Goal: Task Accomplishment & Management: Manage account settings

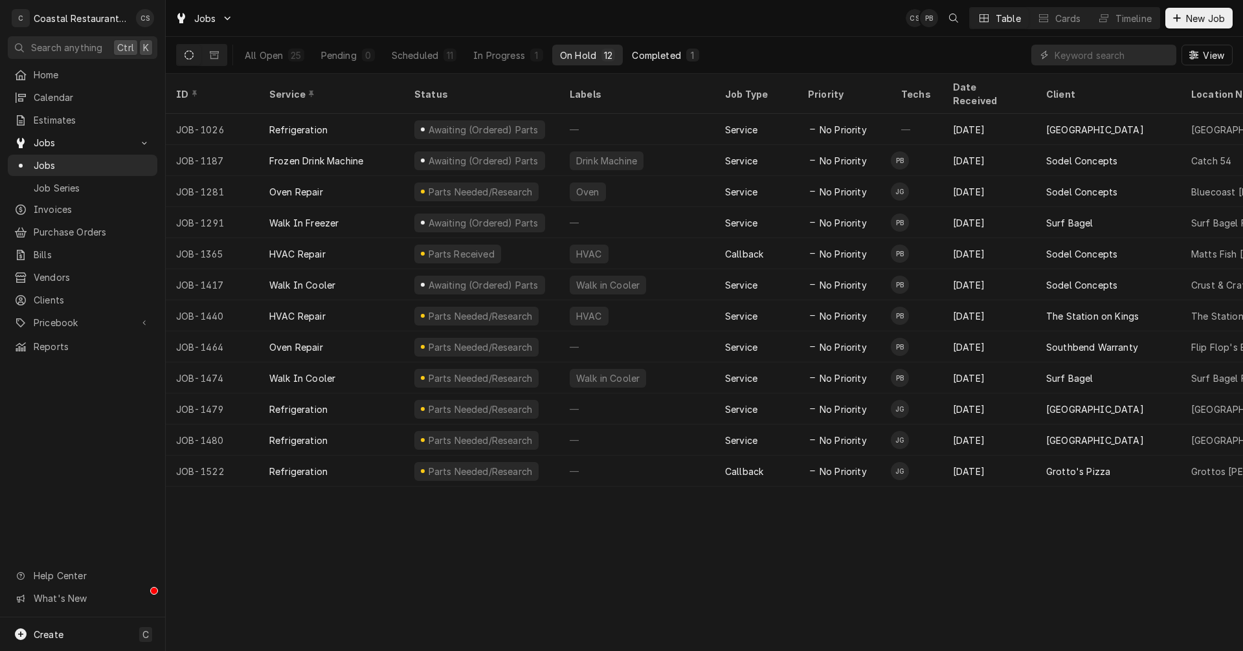
click at [671, 54] on div "Completed" at bounding box center [656, 56] width 49 height 14
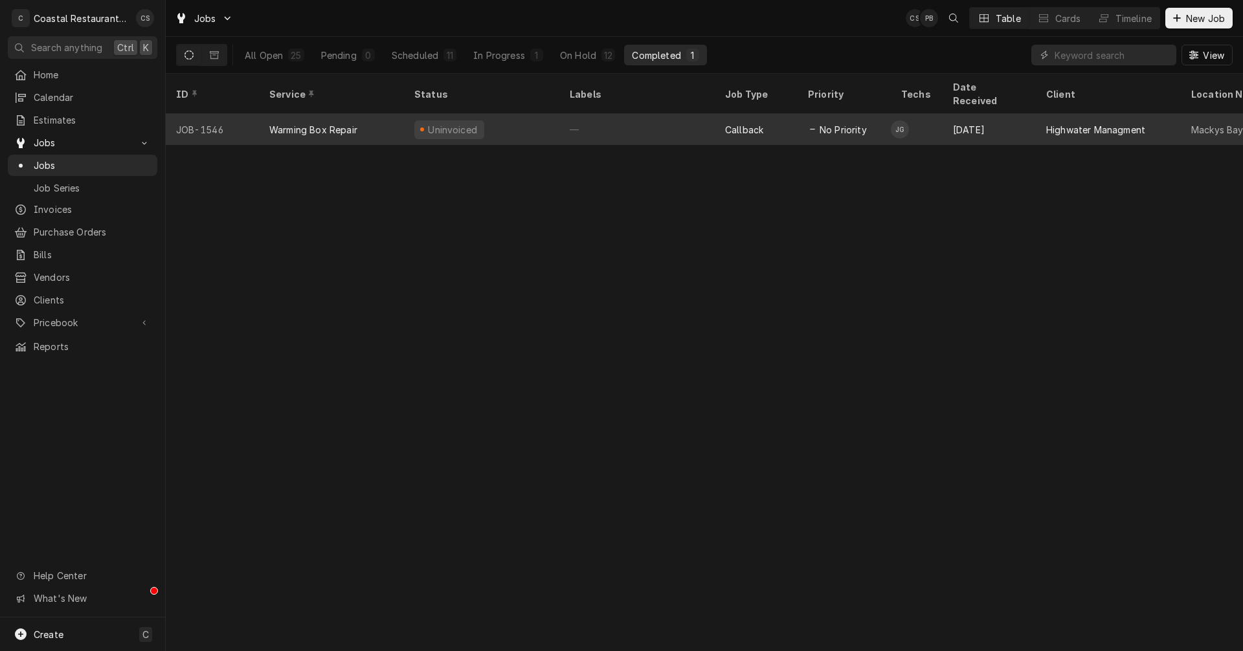
click at [373, 118] on div "Warming Box Repair" at bounding box center [331, 129] width 145 height 31
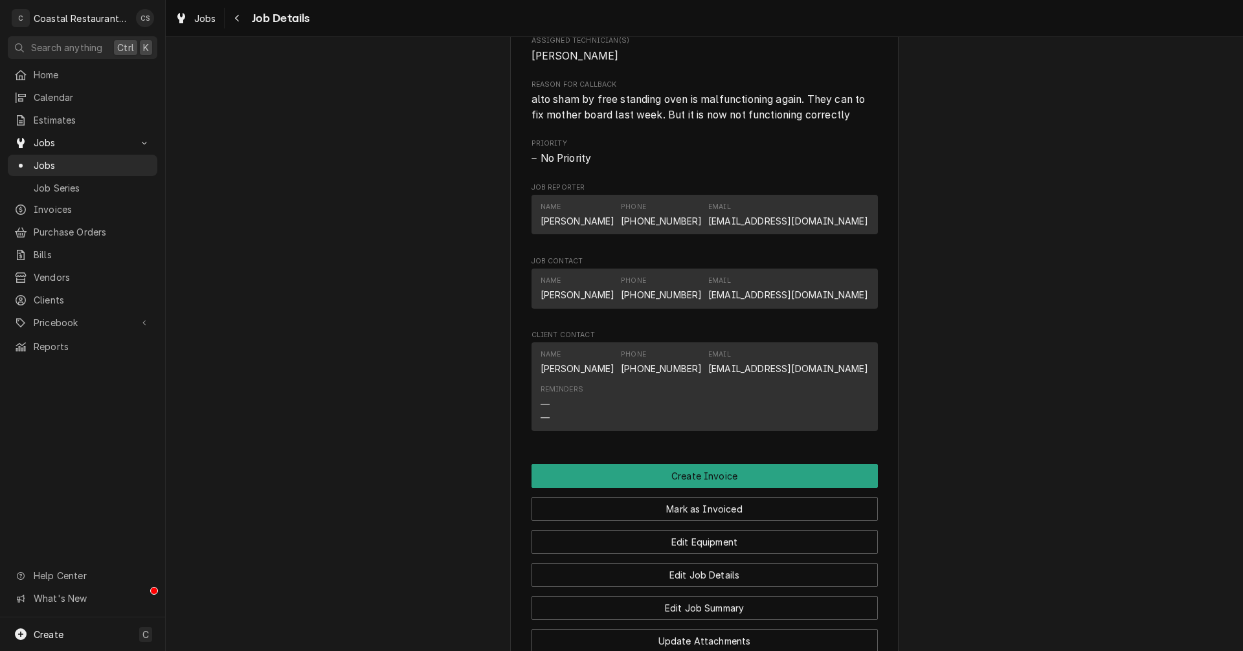
scroll to position [906, 0]
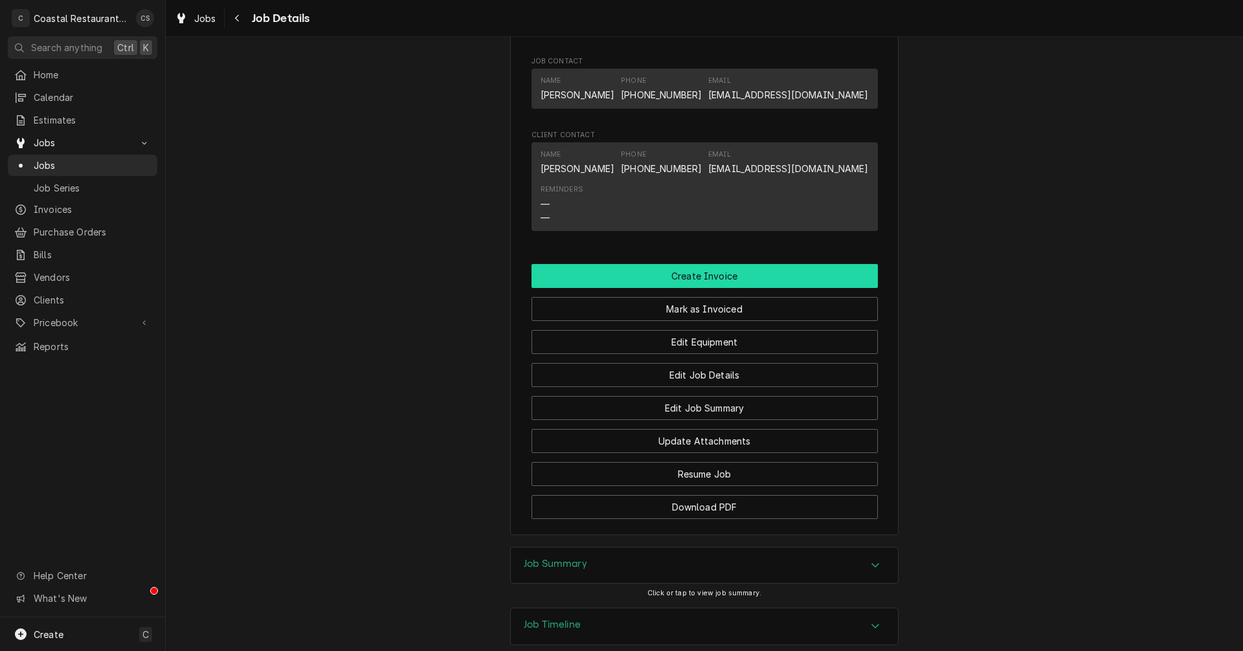
click at [693, 288] on button "Create Invoice" at bounding box center [704, 276] width 346 height 24
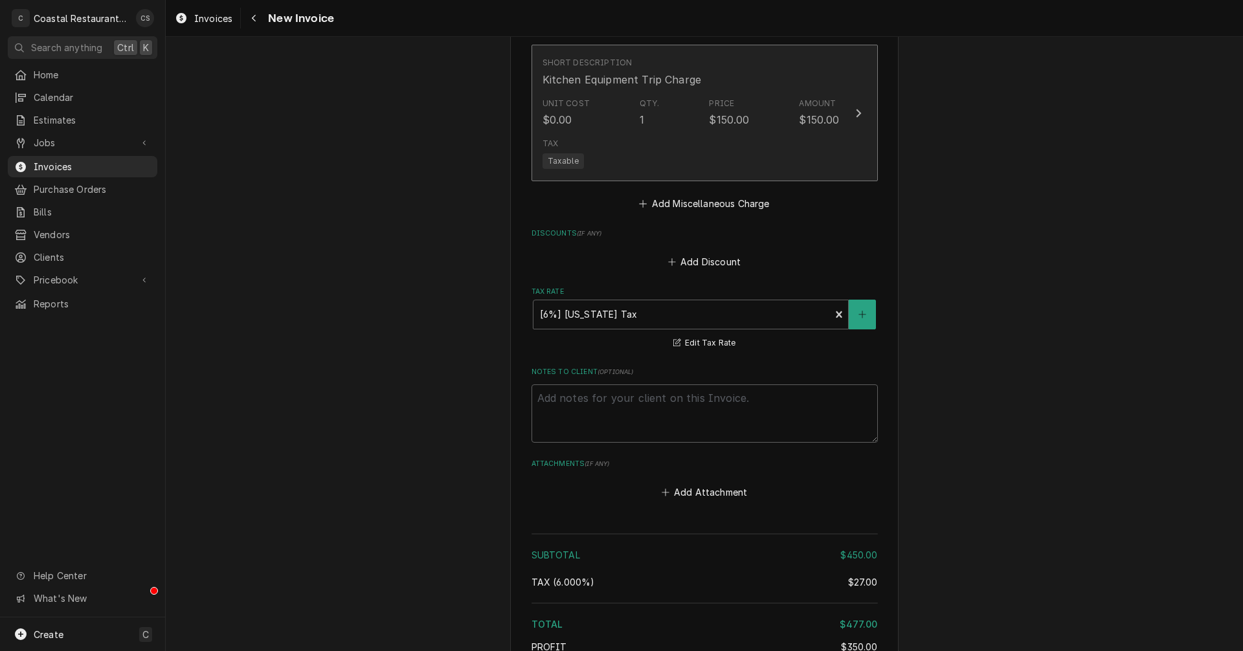
scroll to position [1230, 0]
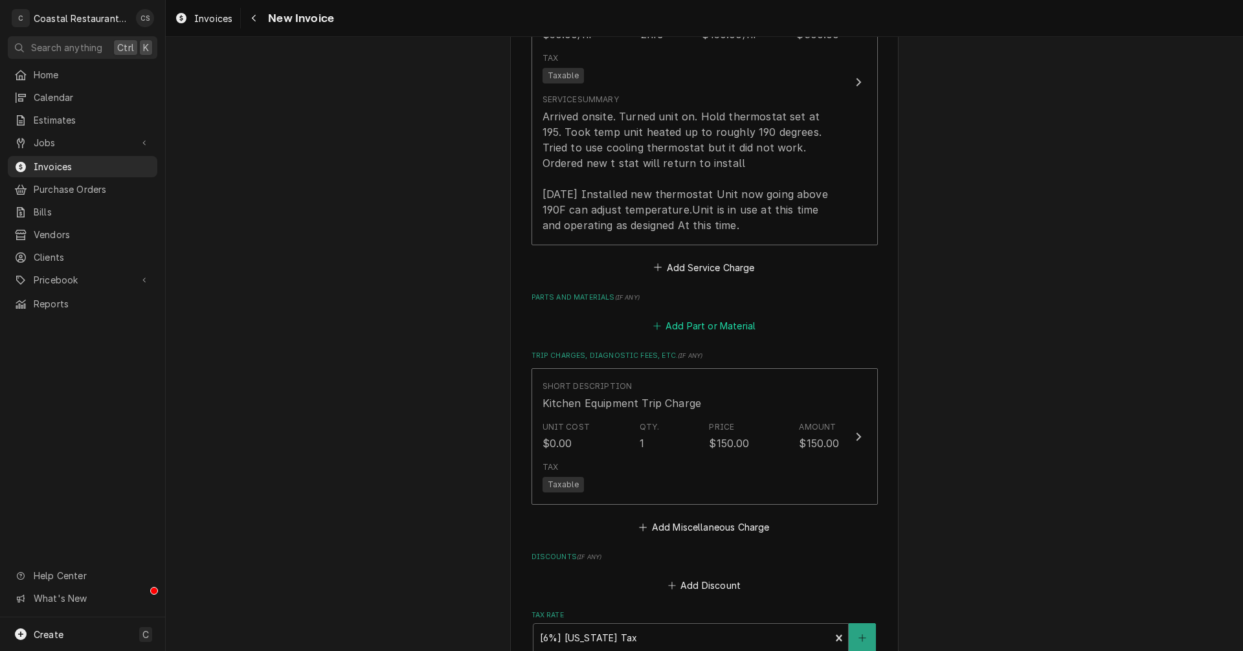
click at [708, 328] on button "Add Part or Material" at bounding box center [704, 326] width 107 height 18
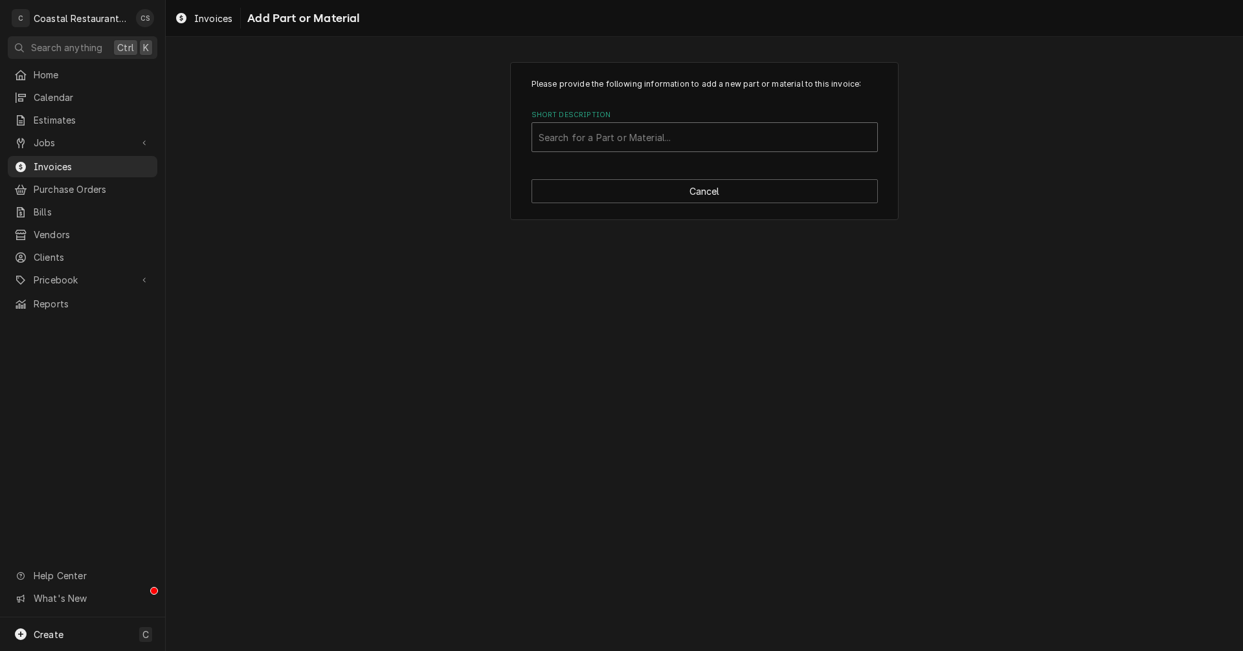
click at [642, 144] on div "Short Description" at bounding box center [705, 137] width 332 height 23
type input "M"
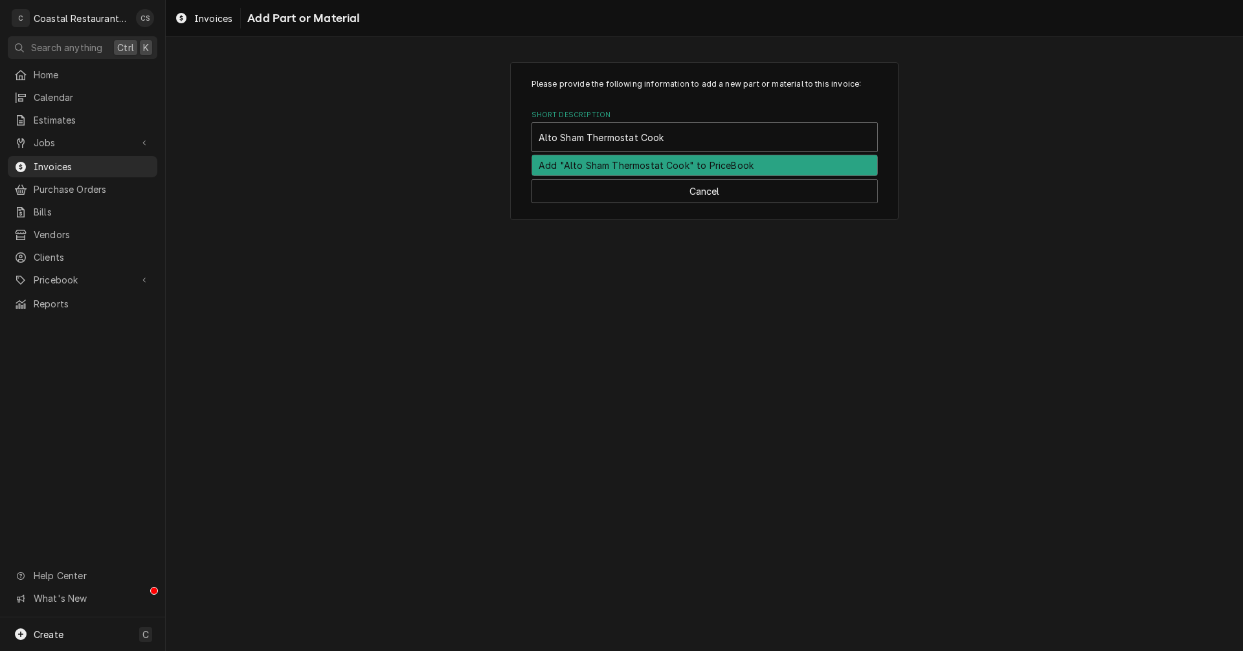
type input "Alto Sham Thermostat, Cook"
click at [636, 165] on div "Add "Alto Sham Thermostat, Cook" to PriceBook" at bounding box center [704, 165] width 345 height 20
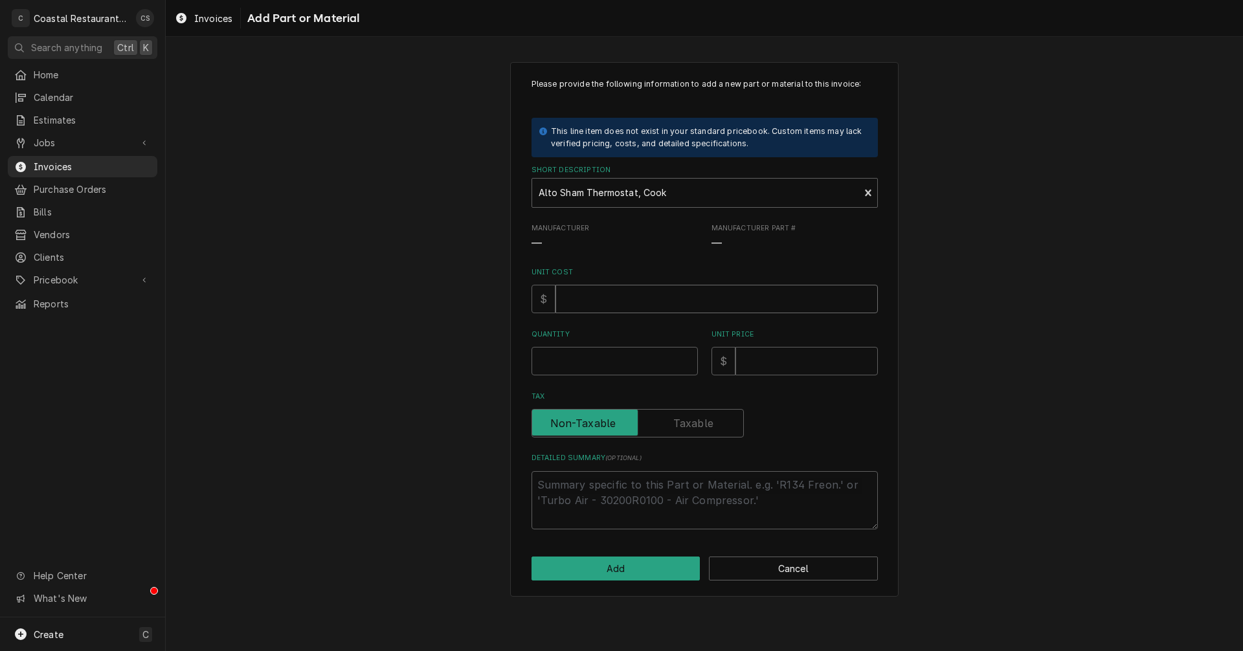
click at [606, 288] on input "Unit Cost" at bounding box center [716, 299] width 322 height 28
type textarea "x"
type input "4"
type textarea "x"
type input "48"
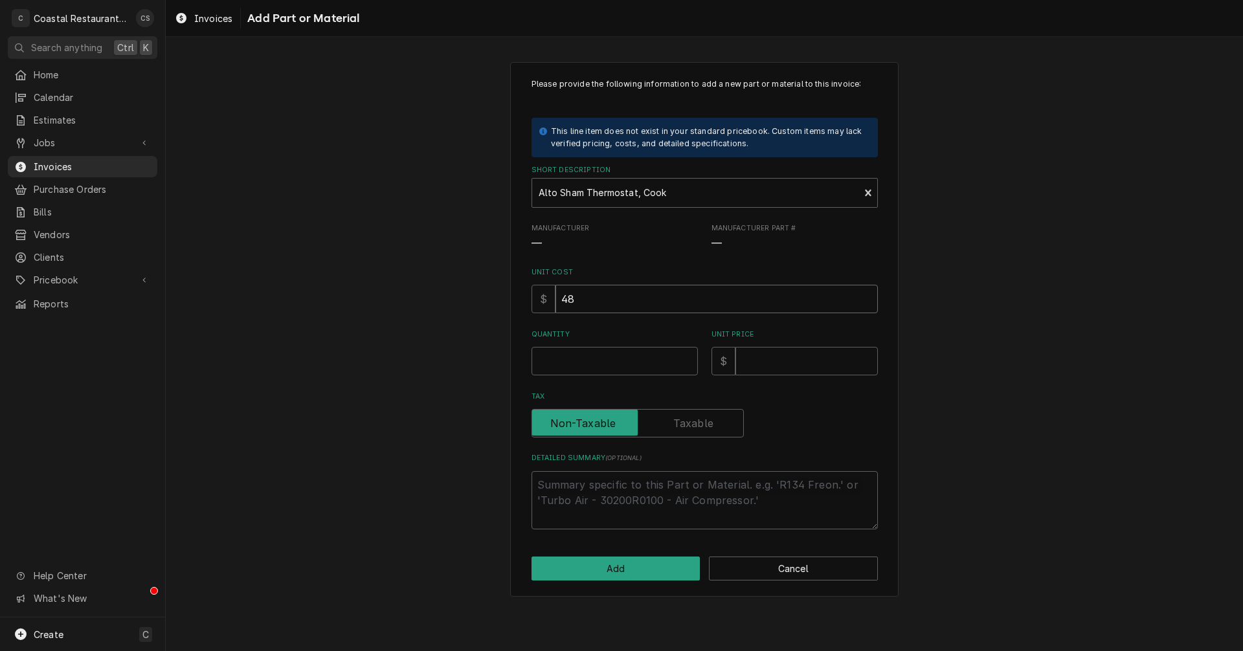
type textarea "x"
type input "48.7"
type textarea "x"
type input "48.75"
click at [588, 364] on input "Quantity" at bounding box center [614, 361] width 166 height 28
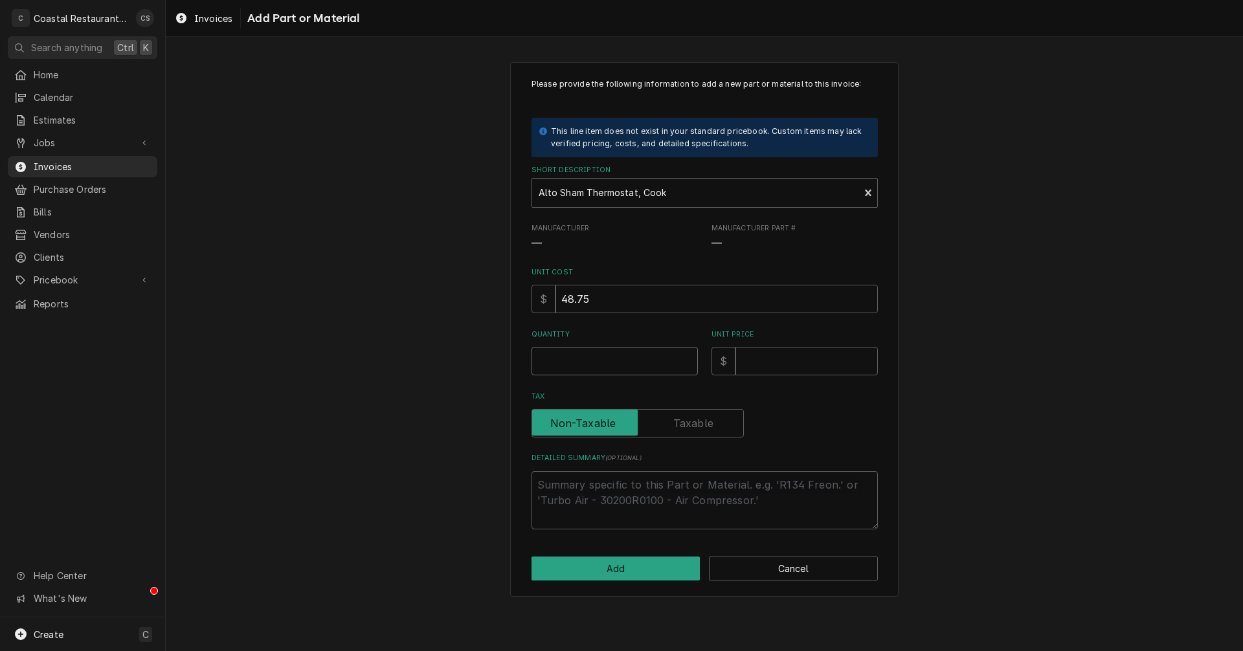
type textarea "x"
type input "1"
click at [752, 364] on input "Unit Price" at bounding box center [806, 361] width 142 height 28
type textarea "x"
type input "8"
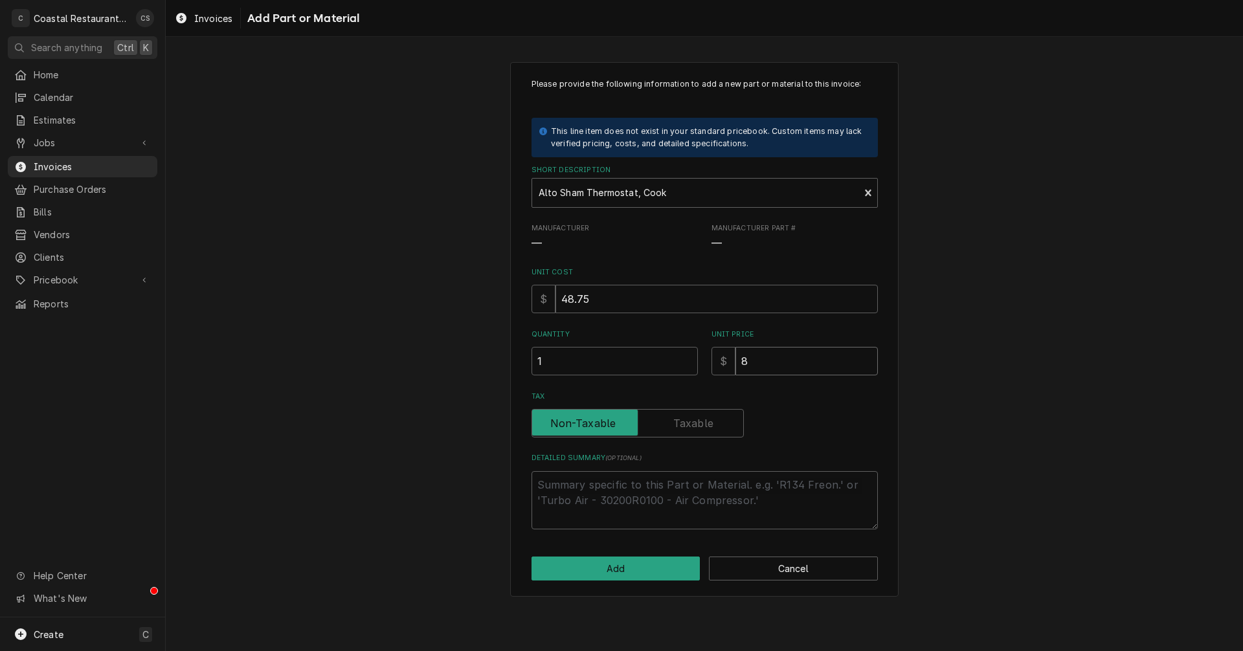
type textarea "x"
type input "80"
type textarea "x"
type input "80.4"
type textarea "x"
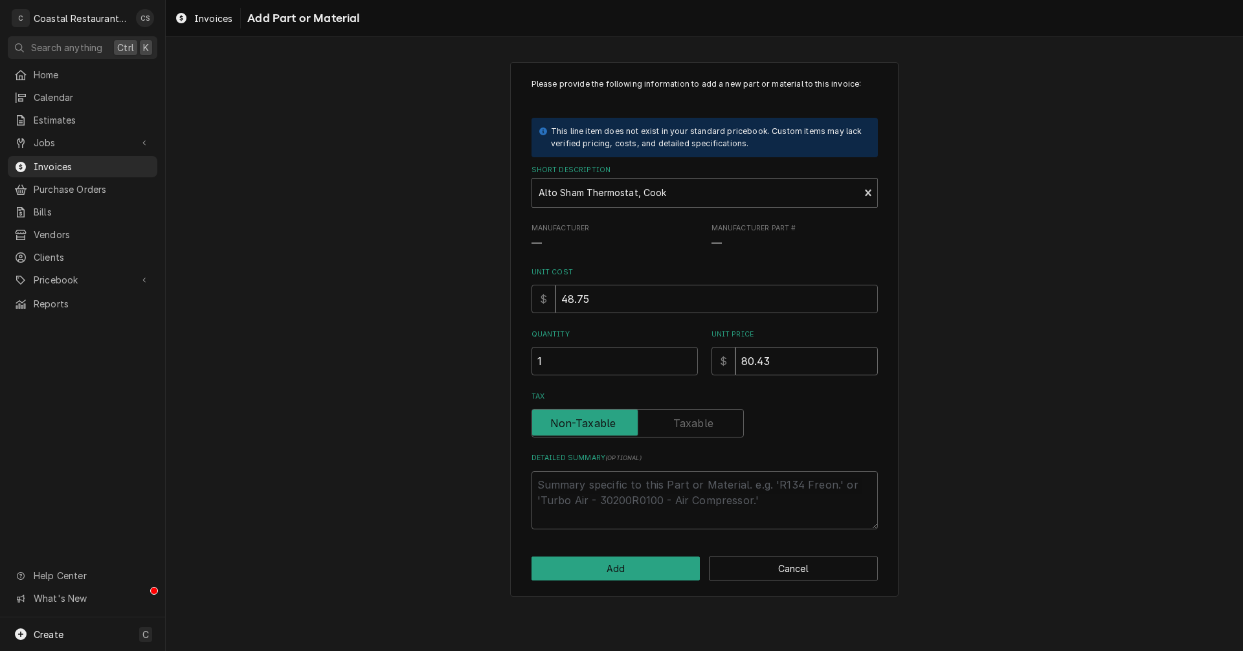
type input "80.43"
click at [691, 425] on label "Tax" at bounding box center [637, 423] width 212 height 28
click at [691, 425] on input "Tax" at bounding box center [637, 423] width 201 height 28
checkbox input "true"
click at [654, 487] on textarea "Detailed Summary ( optional )" at bounding box center [704, 500] width 346 height 58
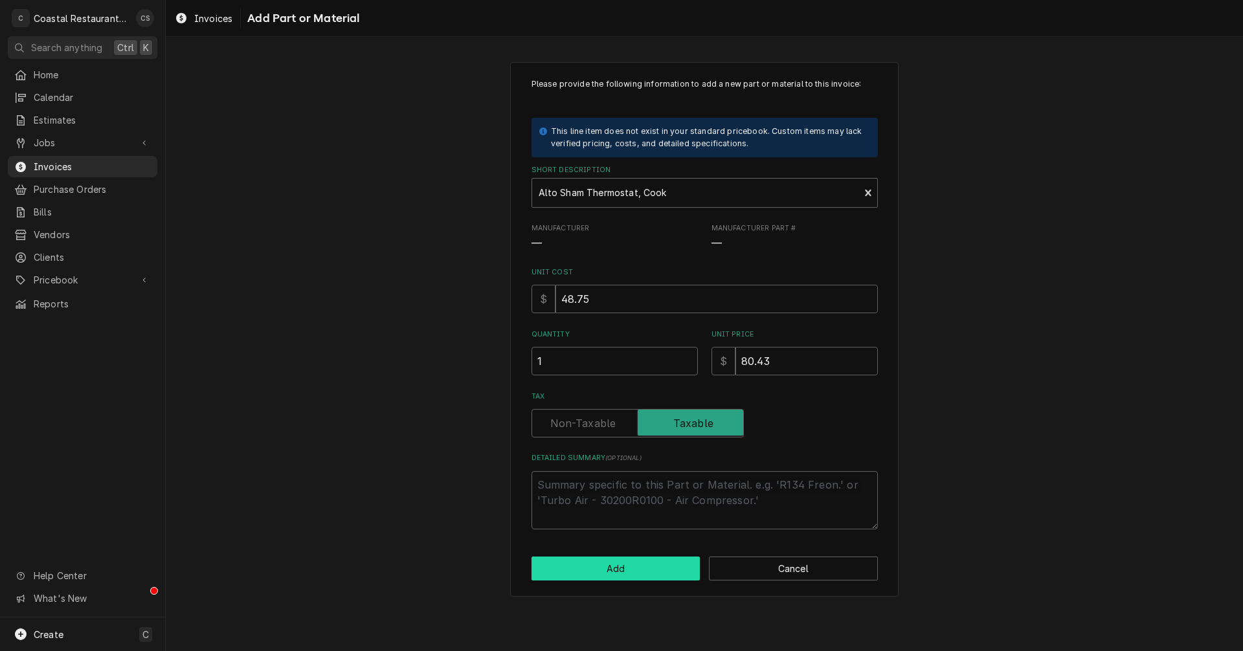
click at [649, 569] on button "Add" at bounding box center [615, 569] width 169 height 24
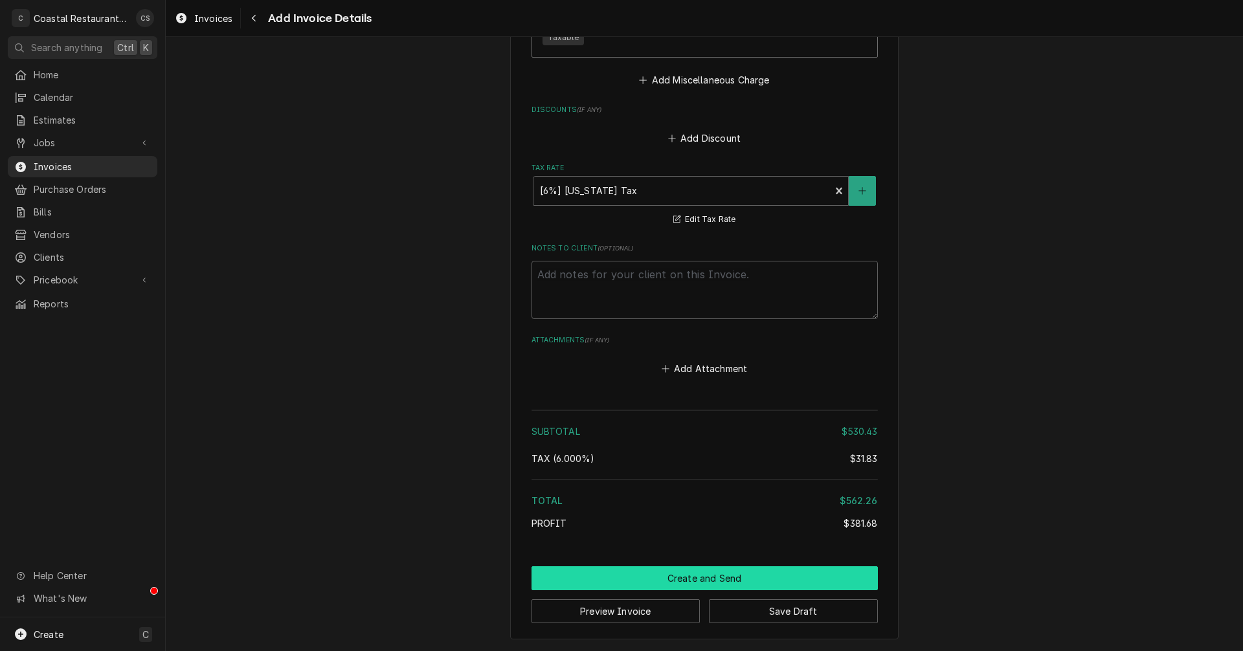
click at [687, 581] on button "Create and Send" at bounding box center [704, 578] width 346 height 24
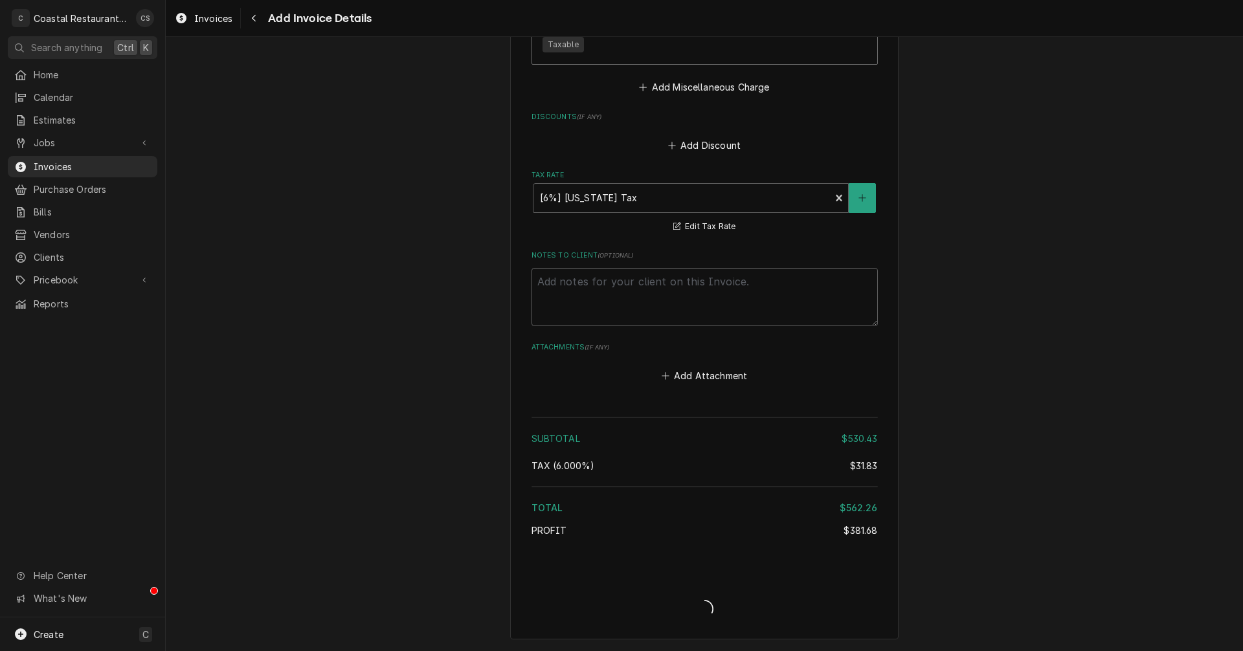
scroll to position [1938, 0]
type textarea "x"
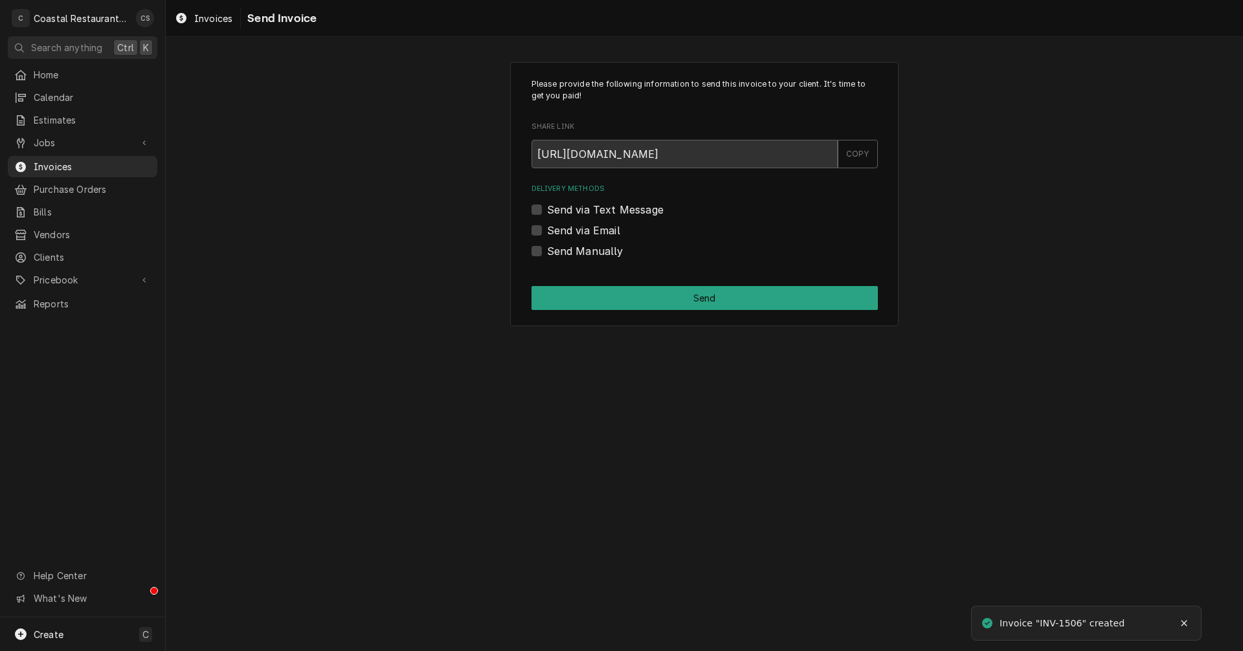
click at [547, 229] on label "Send via Email" at bounding box center [583, 231] width 73 height 16
click at [547, 229] on input "Send via Email" at bounding box center [720, 237] width 346 height 28
checkbox input "true"
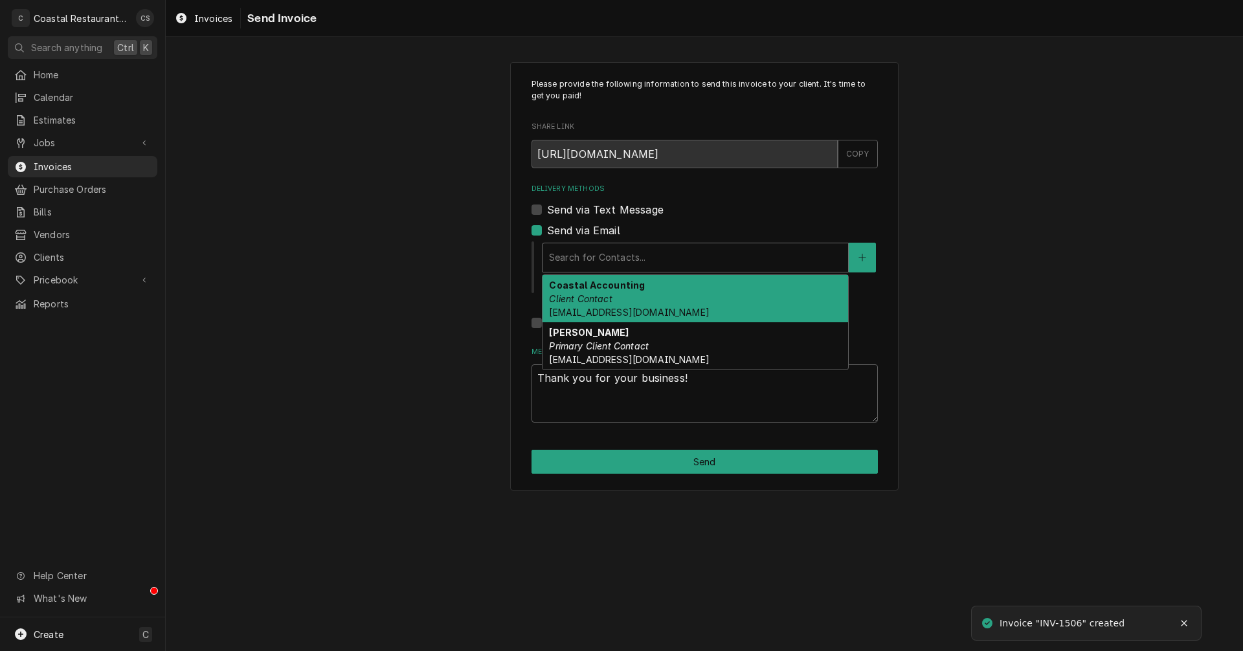
click at [580, 263] on div "Delivery Methods" at bounding box center [695, 257] width 293 height 23
click at [594, 300] on em "Client Contact" at bounding box center [580, 298] width 63 height 11
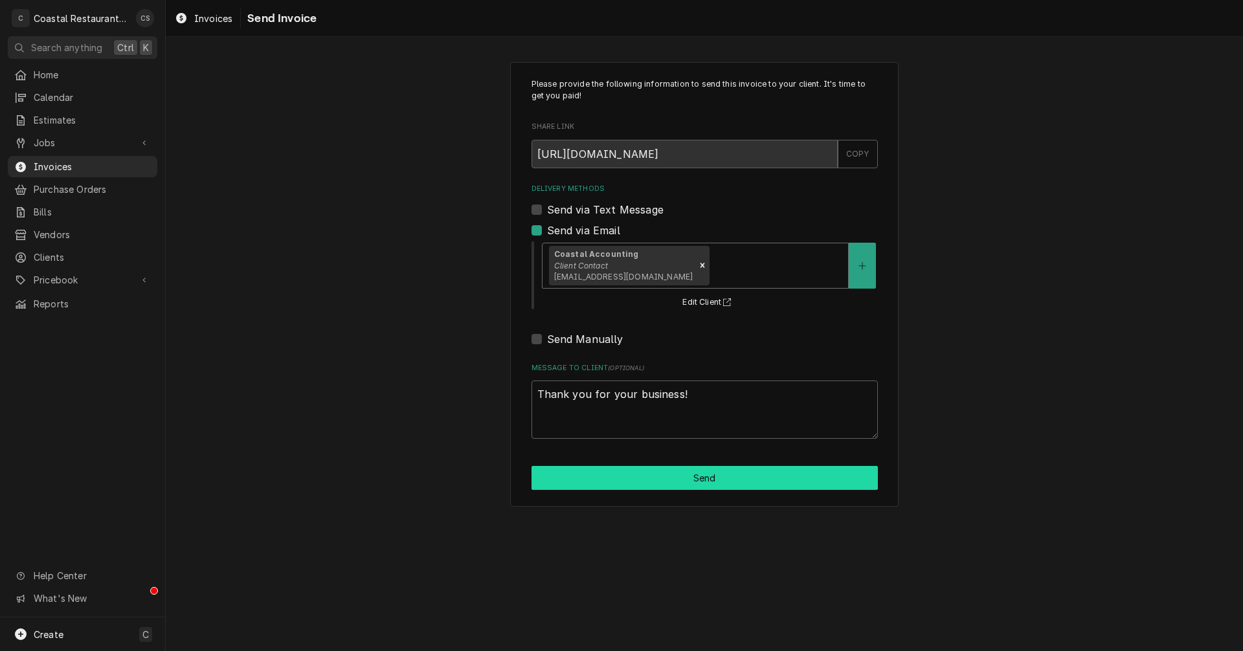
click at [718, 485] on button "Send" at bounding box center [704, 478] width 346 height 24
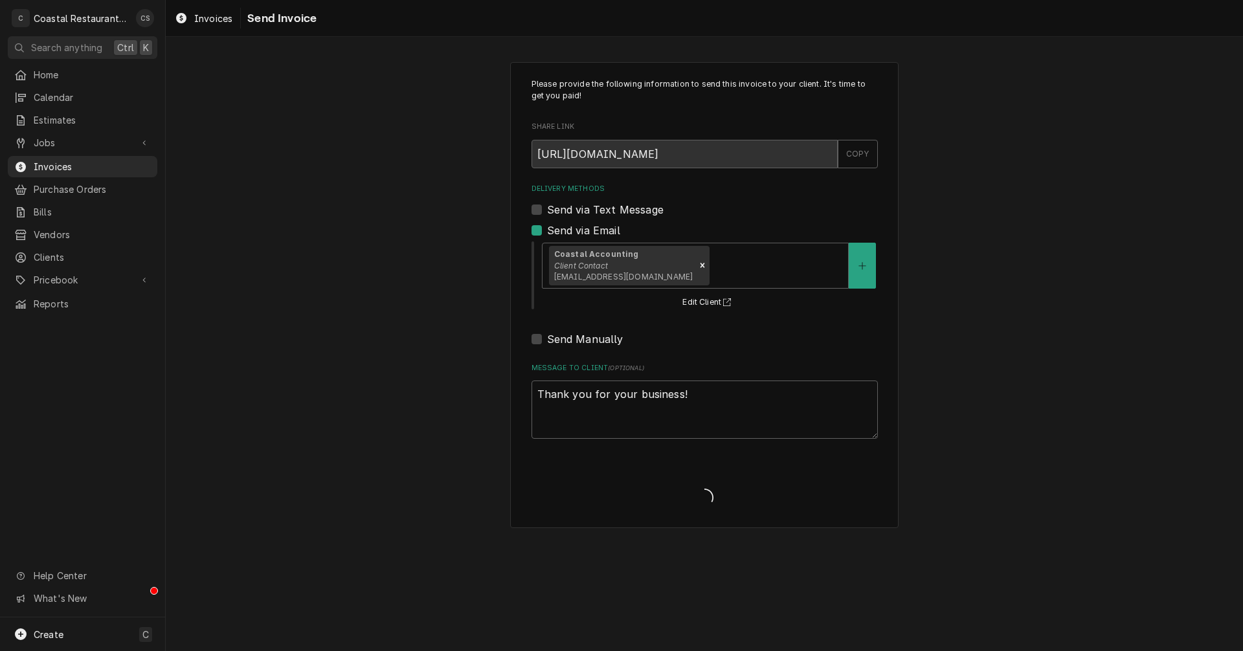
type textarea "x"
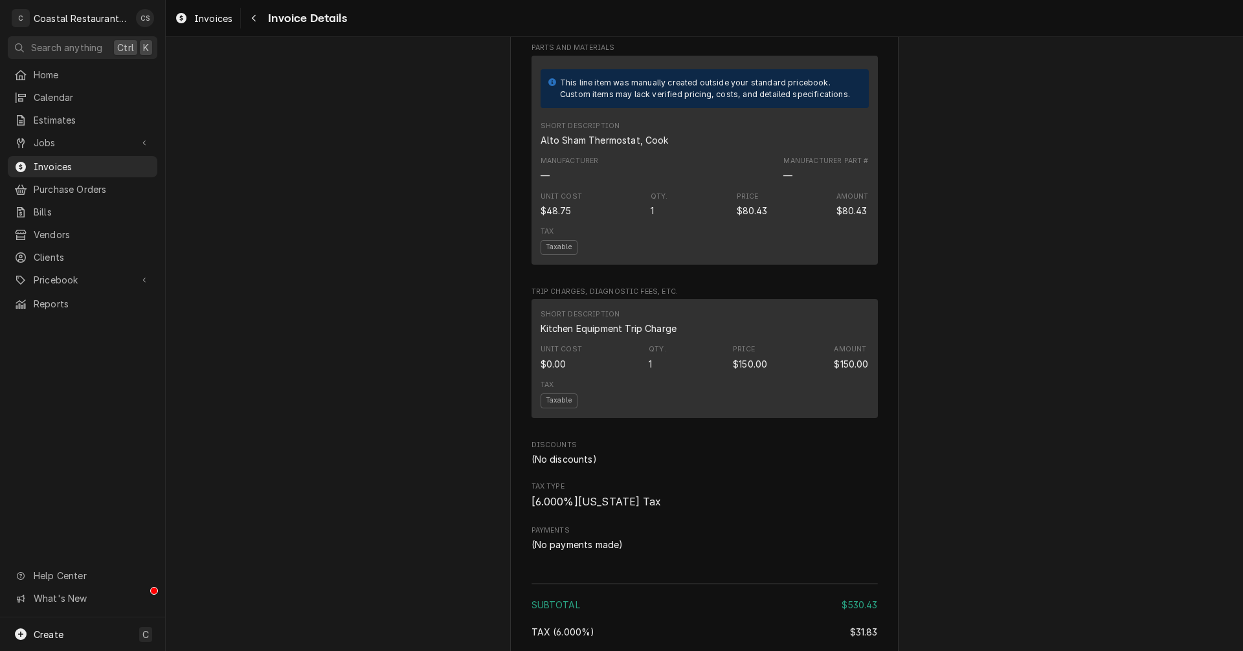
scroll to position [1379, 0]
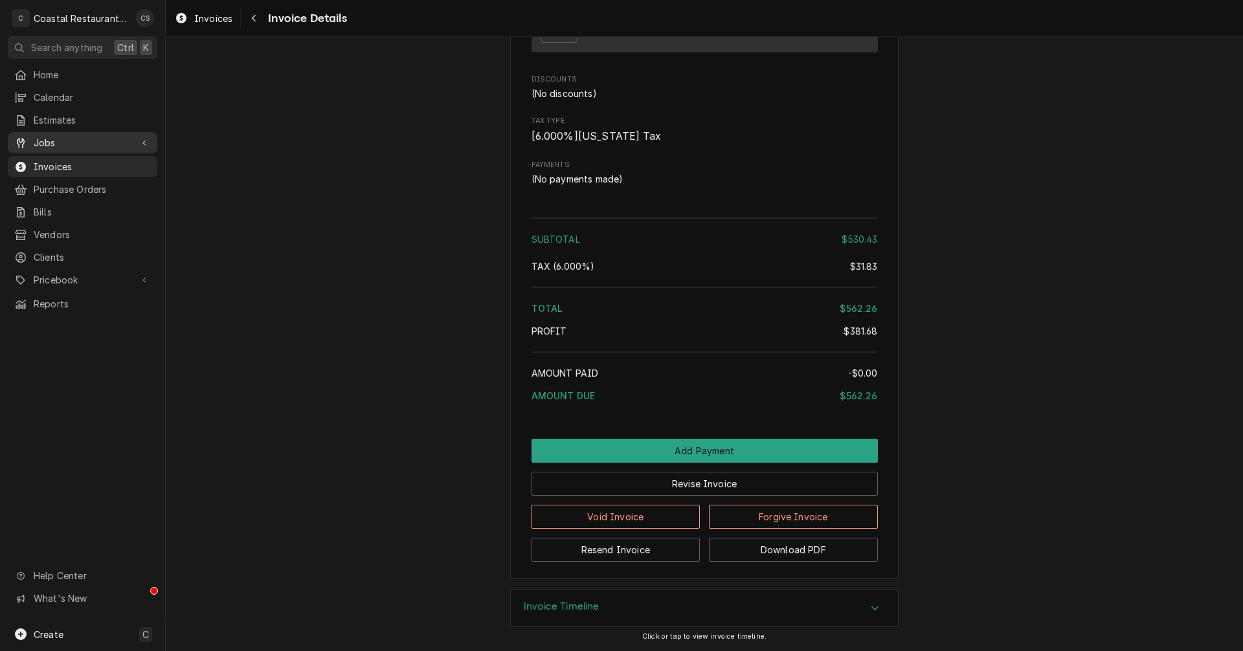
click at [50, 136] on span "Jobs" at bounding box center [83, 143] width 98 height 14
click at [56, 163] on span "Jobs" at bounding box center [92, 166] width 117 height 14
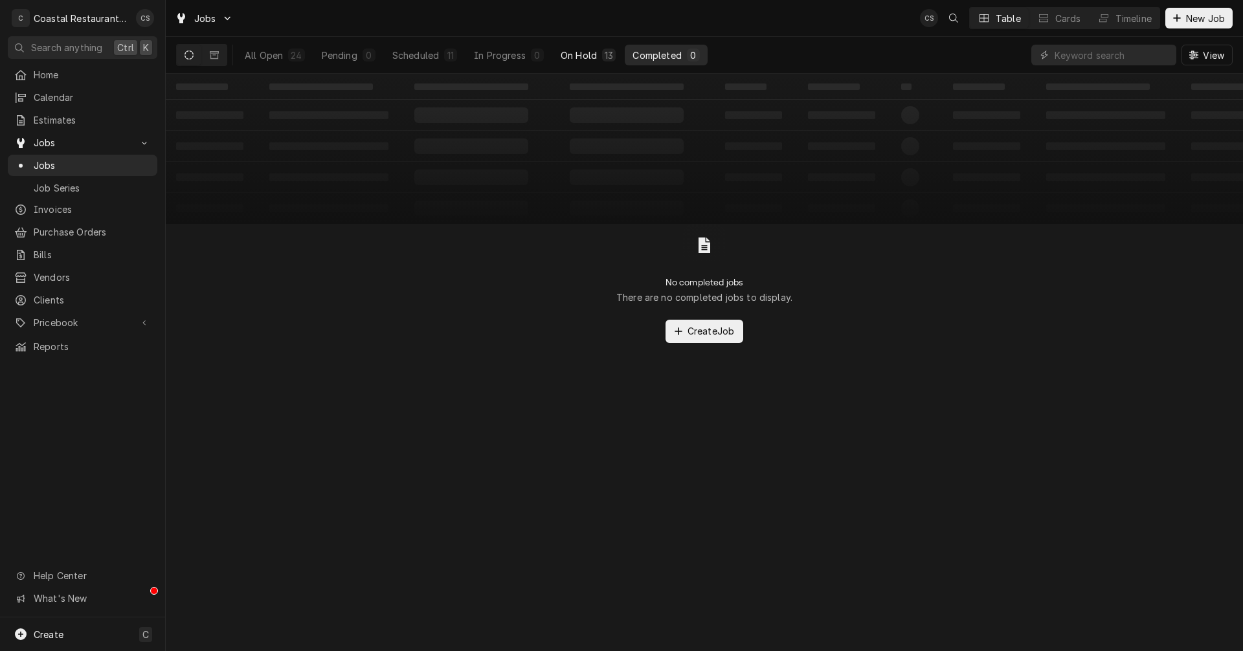
click at [585, 55] on div "On Hold" at bounding box center [579, 56] width 36 height 14
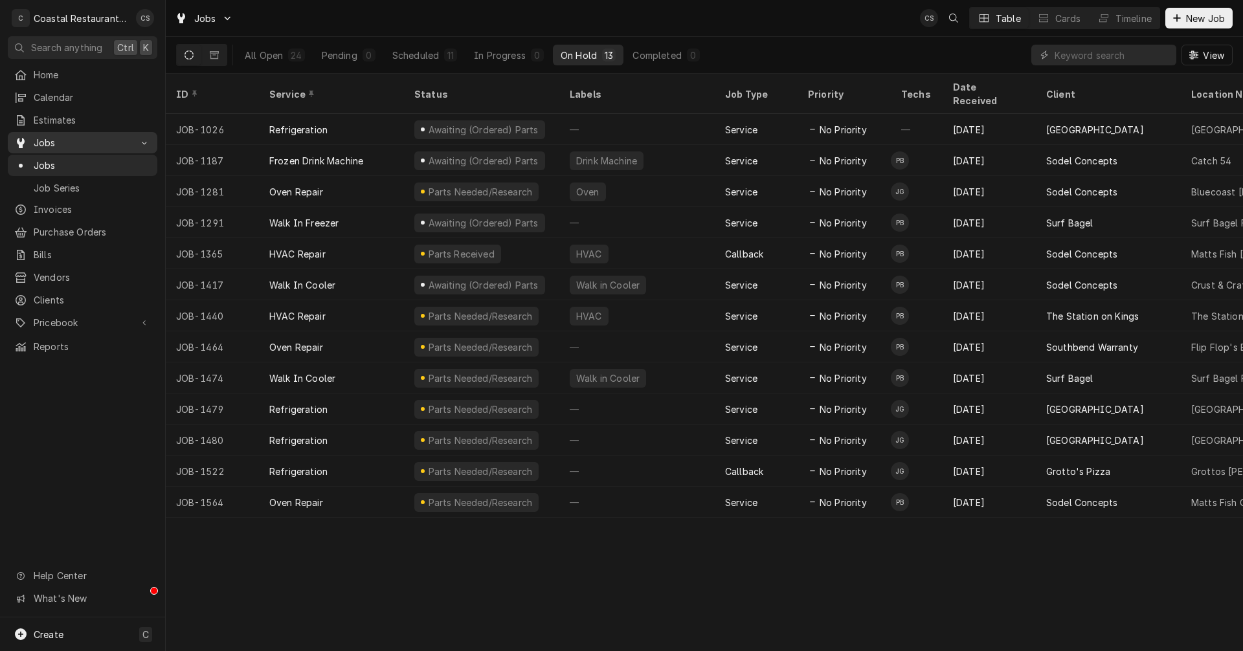
click at [96, 135] on div "Jobs" at bounding box center [82, 143] width 144 height 16
click at [97, 132] on link "Jobs" at bounding box center [83, 142] width 150 height 21
click at [87, 162] on span "Jobs" at bounding box center [92, 166] width 117 height 14
click at [49, 71] on span "Home" at bounding box center [92, 75] width 117 height 14
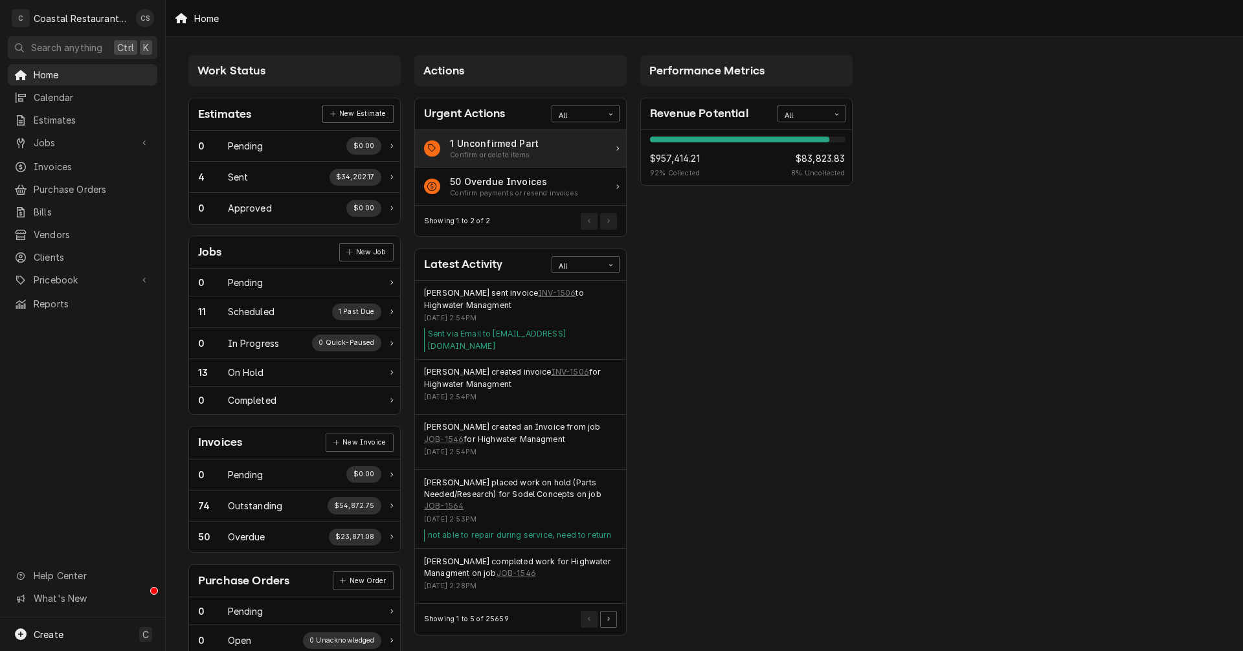
click at [482, 146] on div "1 Unconfirmed Part" at bounding box center [494, 144] width 89 height 14
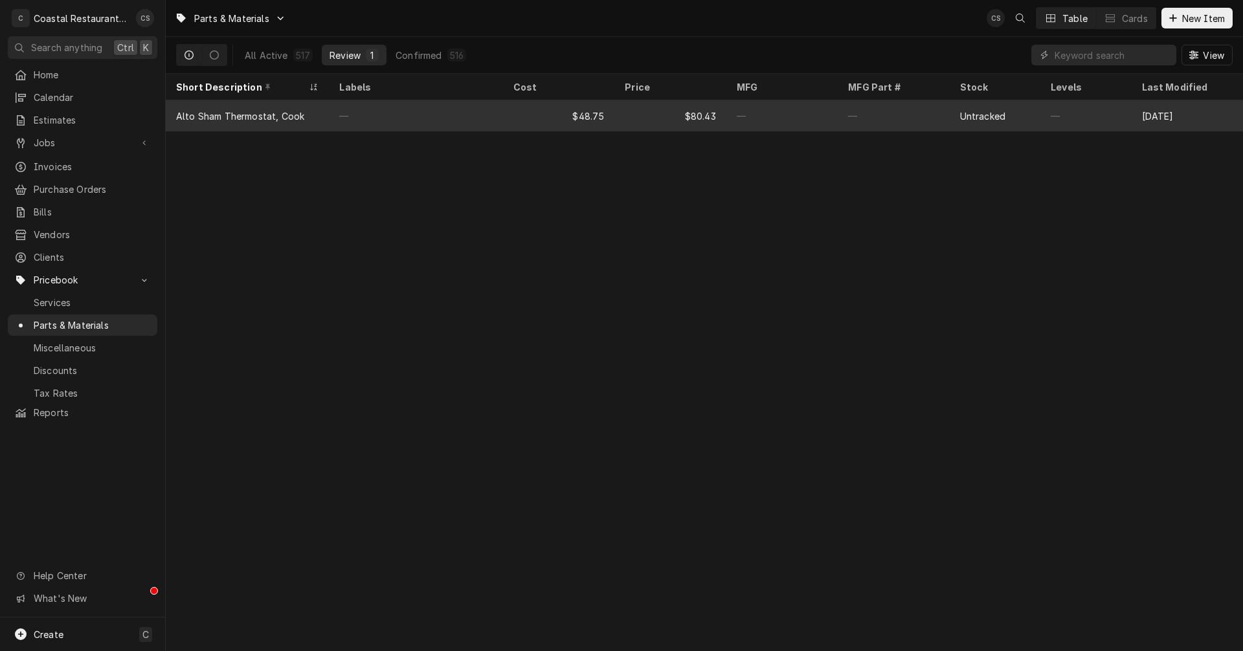
click at [285, 112] on div "Alto Sham Thermostat, Cook" at bounding box center [240, 116] width 128 height 14
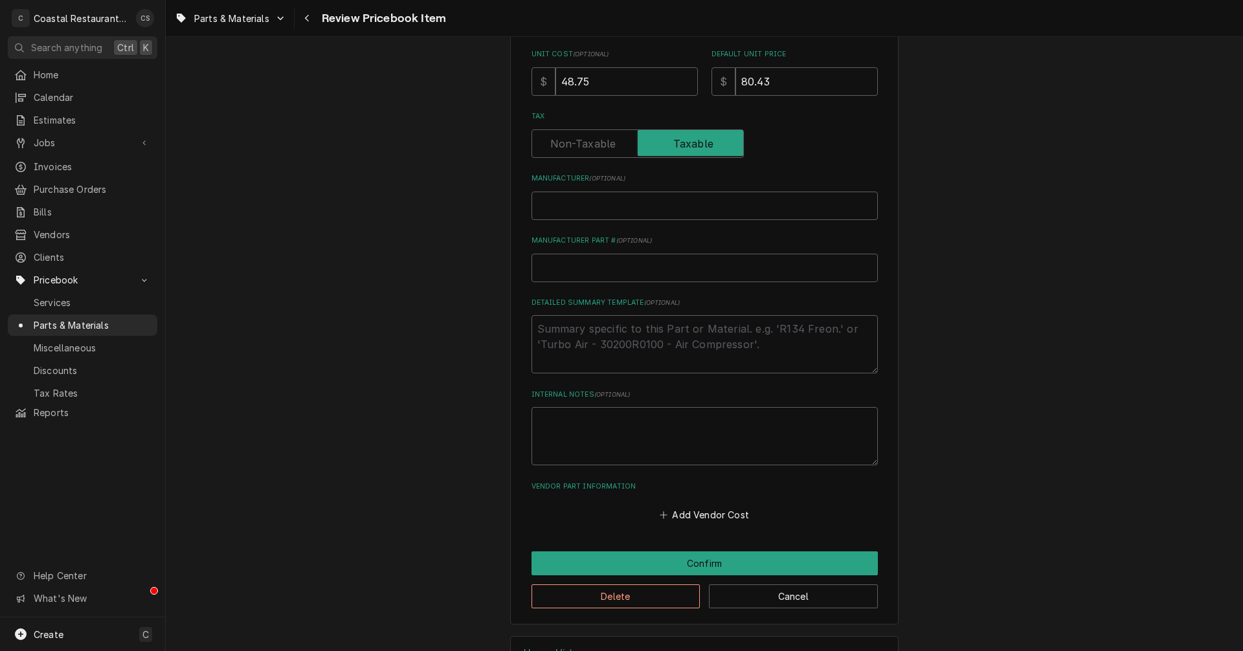
scroll to position [434, 0]
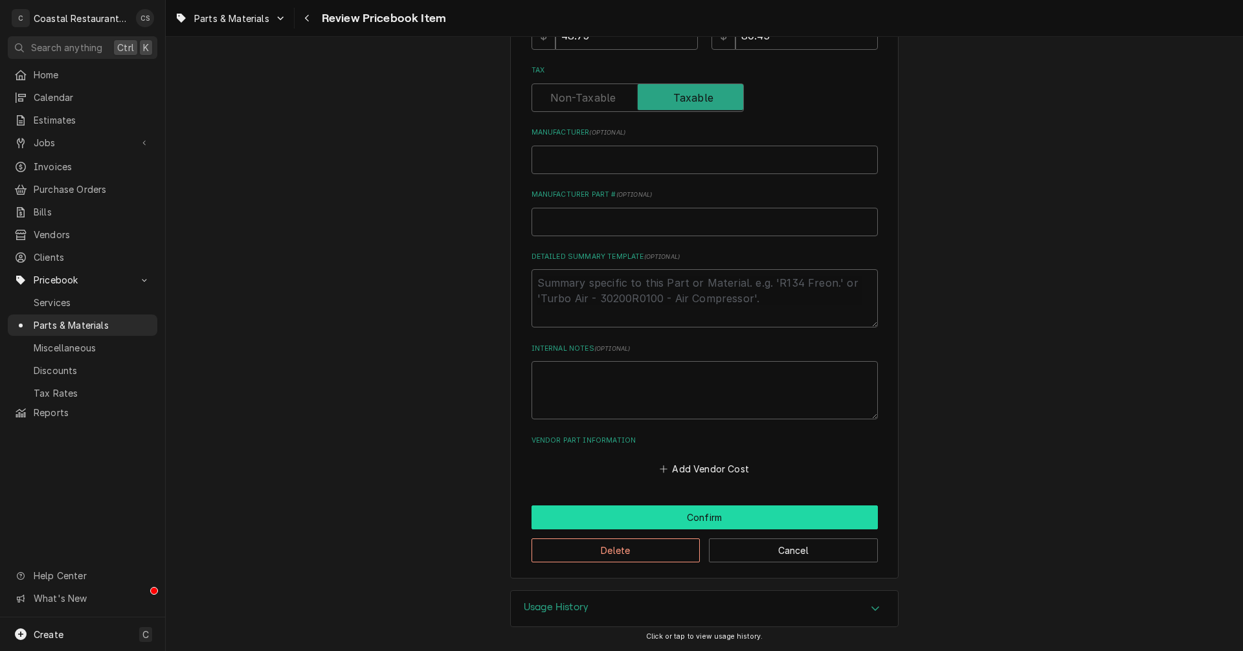
click at [656, 517] on button "Confirm" at bounding box center [704, 518] width 346 height 24
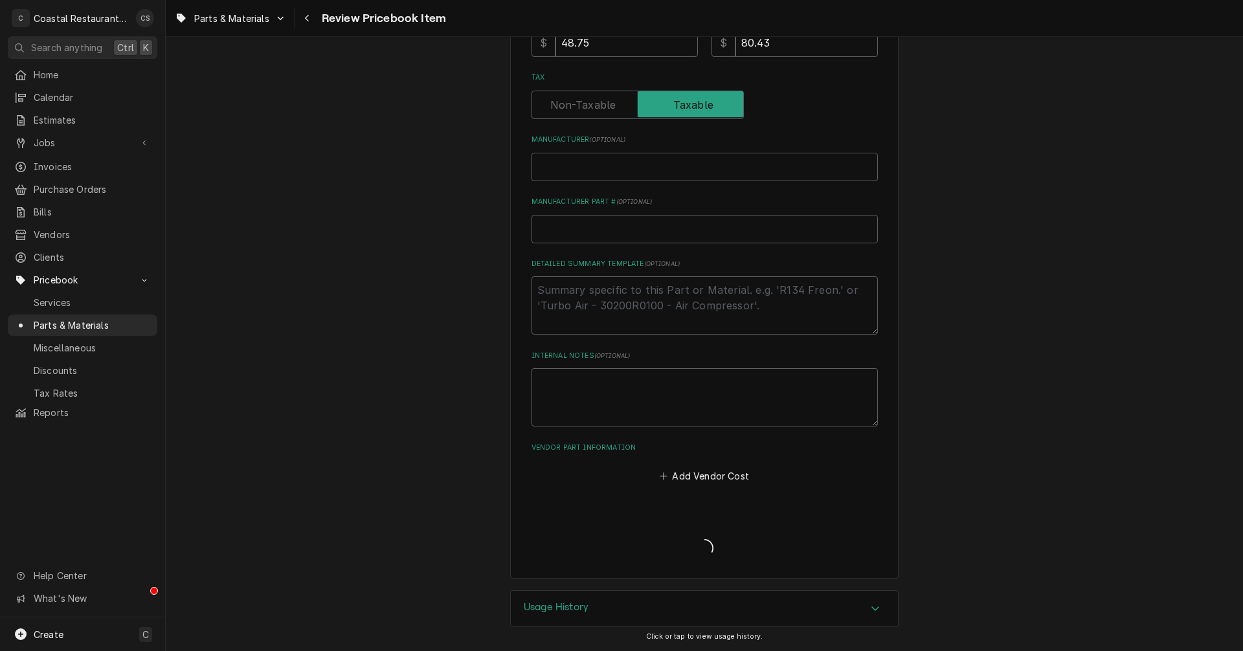
scroll to position [427, 0]
type textarea "x"
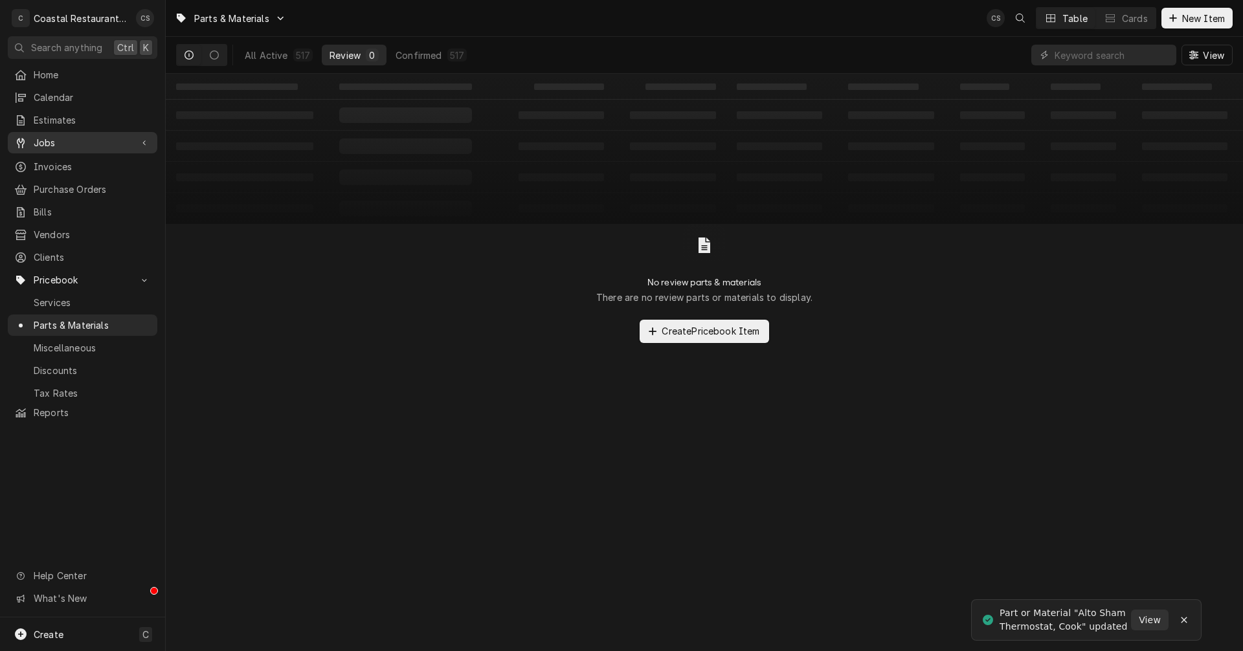
click at [70, 136] on span "Jobs" at bounding box center [83, 143] width 98 height 14
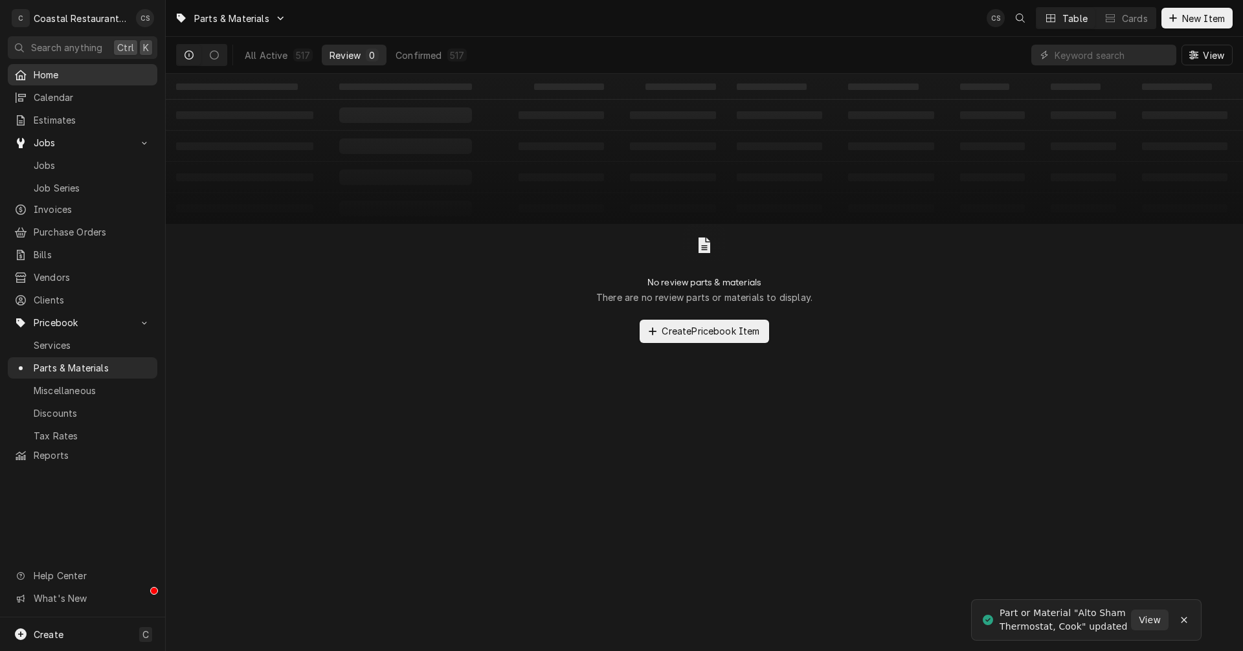
click at [72, 78] on span "Home" at bounding box center [92, 75] width 117 height 14
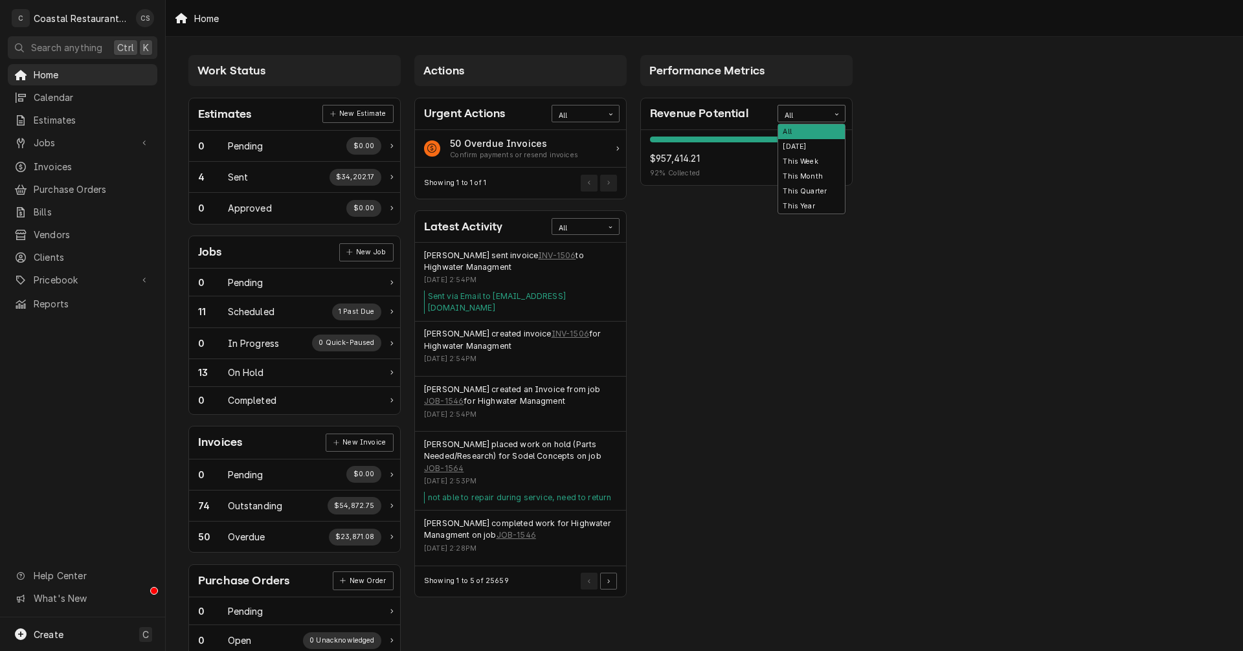
click at [809, 115] on div "All" at bounding box center [804, 116] width 38 height 10
click at [802, 206] on div "This Year" at bounding box center [811, 206] width 67 height 15
click at [89, 137] on span "Jobs" at bounding box center [83, 143] width 98 height 14
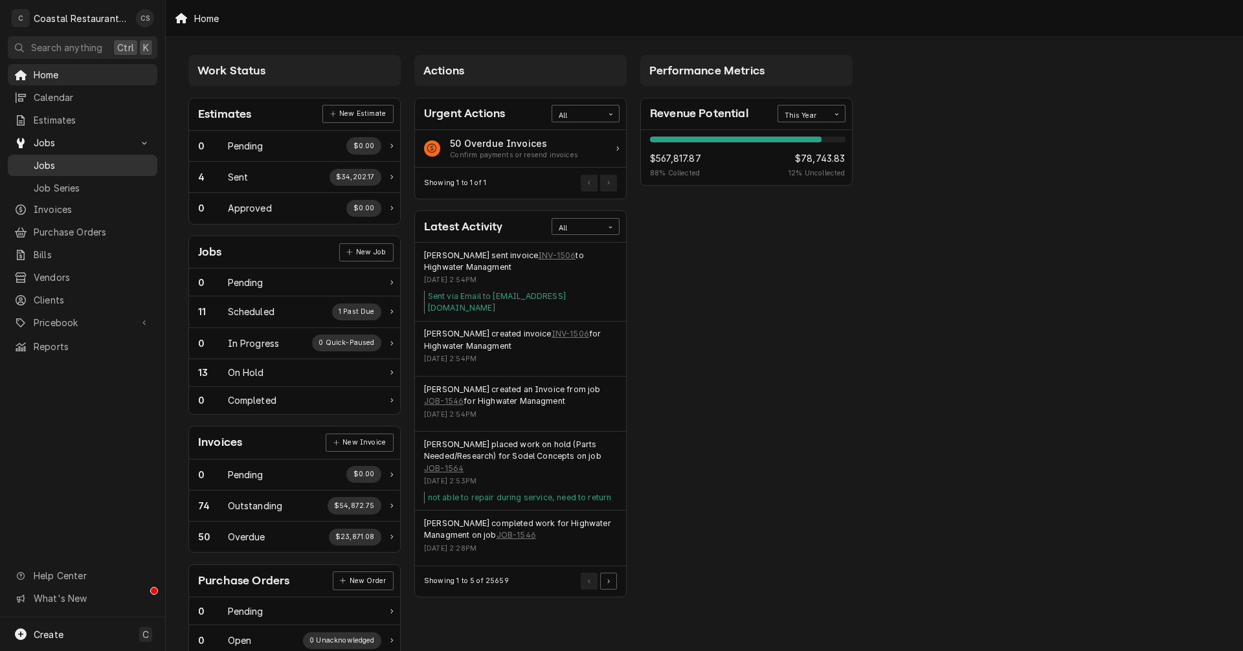
click at [85, 159] on span "Jobs" at bounding box center [92, 166] width 117 height 14
